Goal: Task Accomplishment & Management: Use online tool/utility

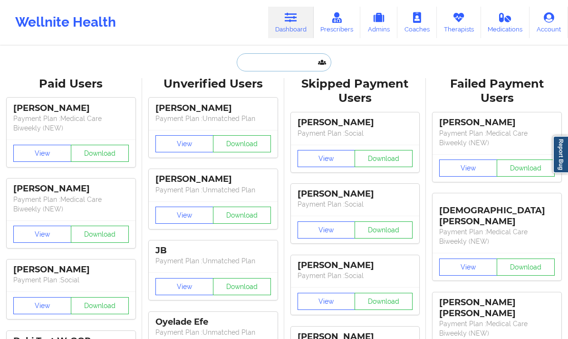
click at [269, 58] on input "text" at bounding box center [284, 62] width 94 height 18
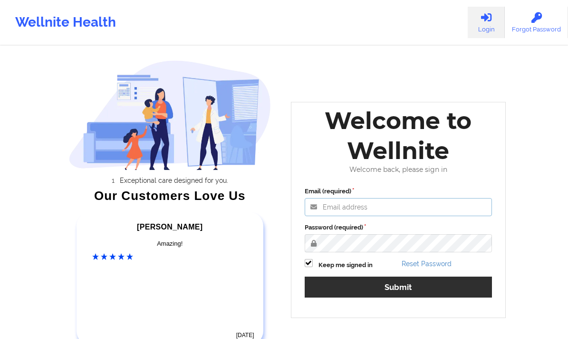
type input "[EMAIL_ADDRESS][DOMAIN_NAME]"
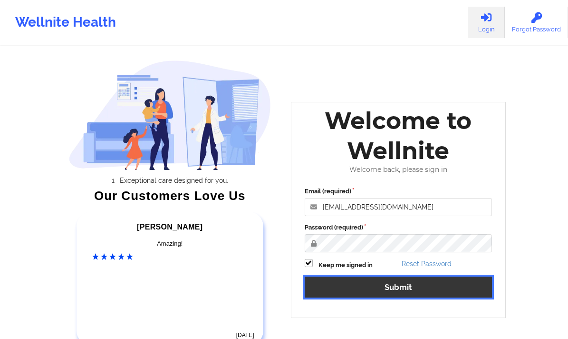
click at [356, 286] on button "Submit" at bounding box center [399, 286] width 188 height 20
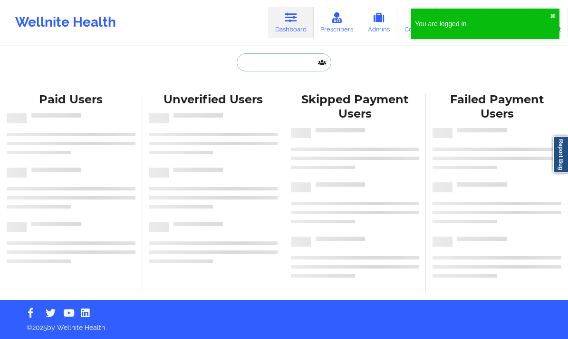
click at [255, 65] on input "text" at bounding box center [284, 62] width 94 height 18
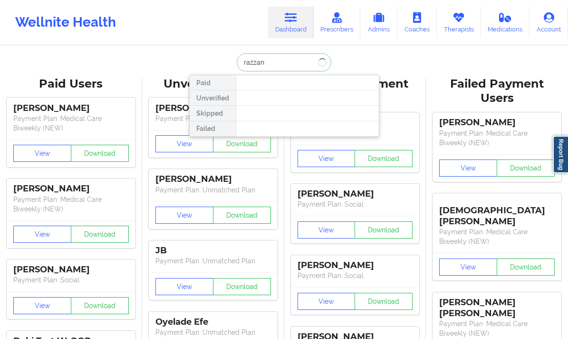
type input "razzano"
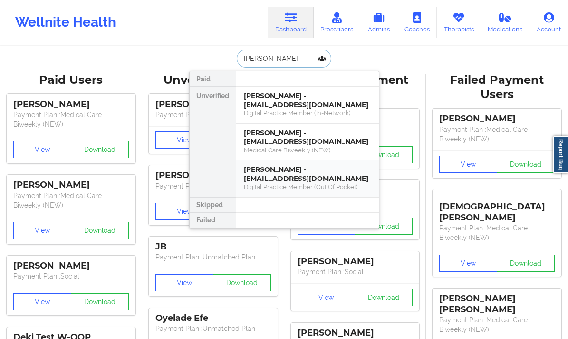
scroll to position [1, 0]
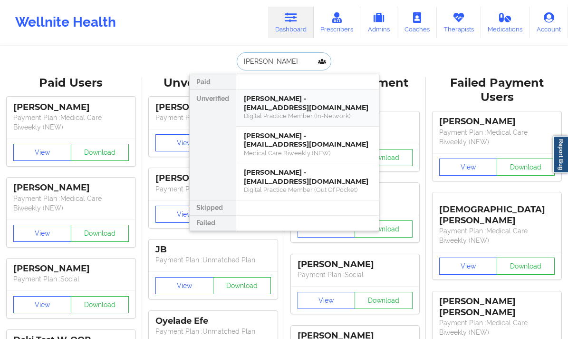
click at [301, 114] on div "Digital Practice Member (In-Network)" at bounding box center [307, 116] width 127 height 8
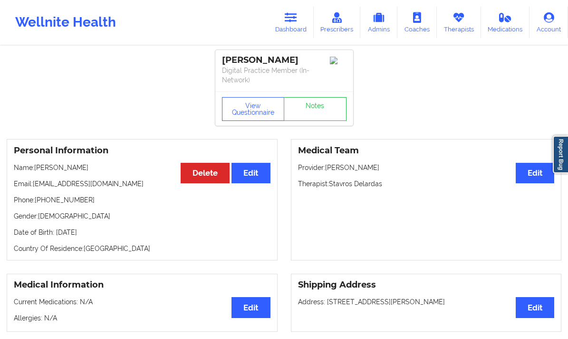
scroll to position [1, 0]
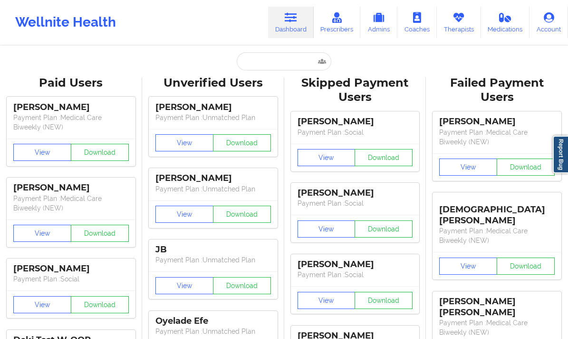
click at [255, 64] on input "text" at bounding box center [284, 61] width 94 height 18
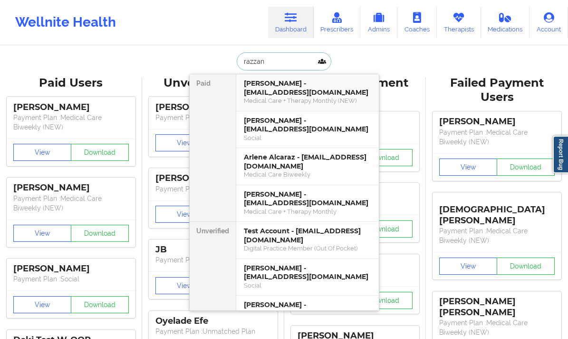
type input "razzano"
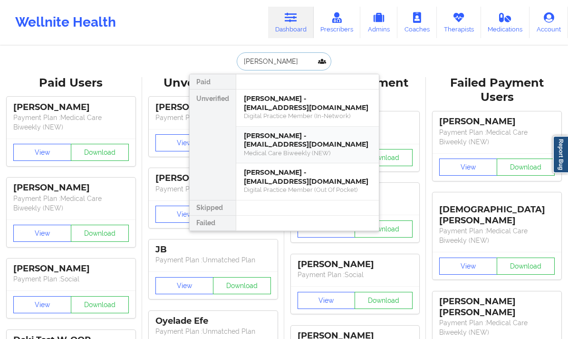
click at [299, 139] on div "Stephen Razzano - steverazzano@me.com" at bounding box center [307, 140] width 127 height 18
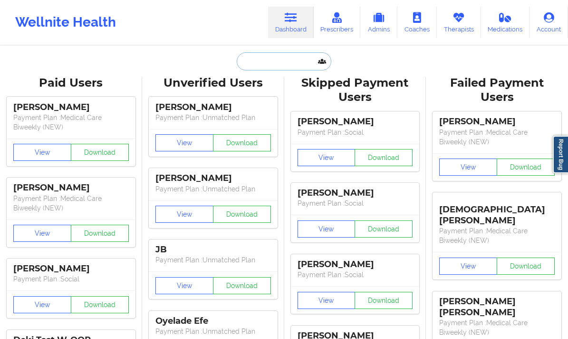
click at [267, 59] on input "text" at bounding box center [284, 61] width 94 height 18
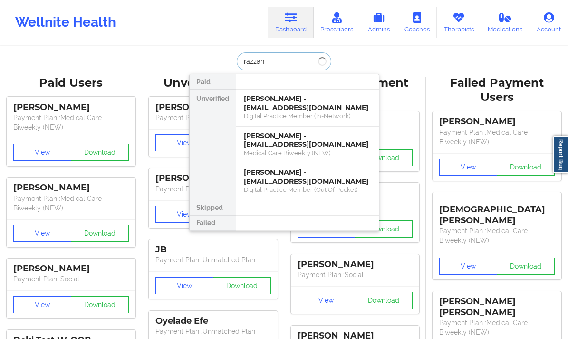
type input "razzano"
click at [285, 104] on div "Stephen Razzano - roastingqc@joecoffeecompany.com" at bounding box center [307, 103] width 127 height 18
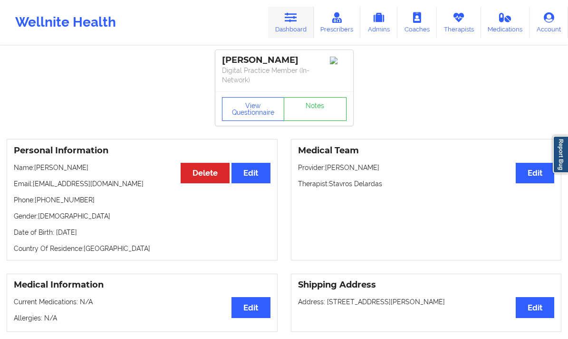
click at [282, 19] on link "Dashboard" at bounding box center [291, 22] width 46 height 31
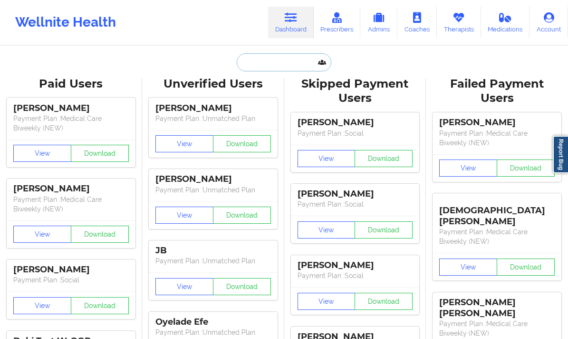
click at [264, 64] on input "text" at bounding box center [284, 62] width 94 height 18
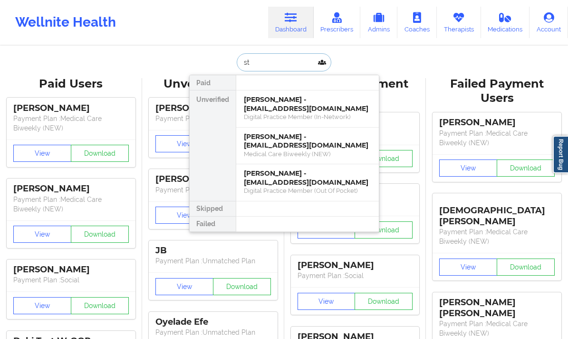
type input "ste"
click at [299, 197] on div "Stephen Razzano - slrazzano29@gmail.com Digital Practice Member (Out Of Pocket)" at bounding box center [307, 182] width 143 height 37
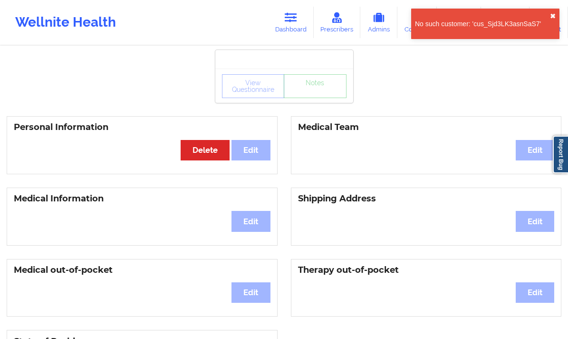
click at [551, 14] on button "✖︎" at bounding box center [553, 16] width 6 height 8
